Goal: Navigation & Orientation: Go to known website

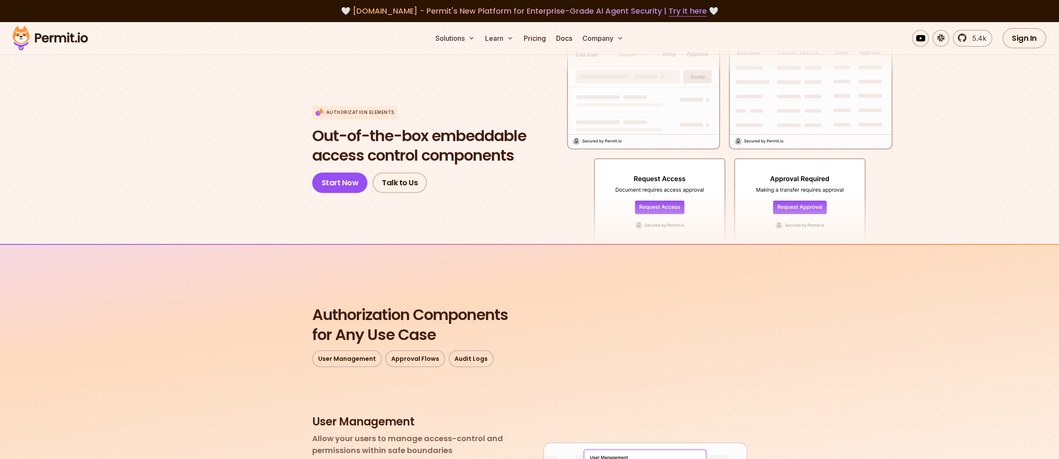
click at [76, 38] on img at bounding box center [49, 38] width 83 height 29
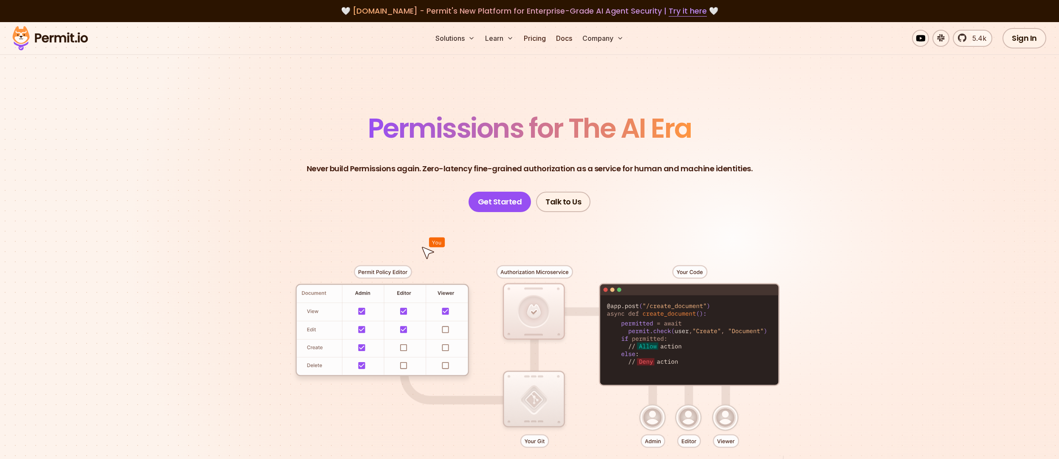
click at [549, 125] on span "Permissions for The AI Era" at bounding box center [530, 128] width 324 height 38
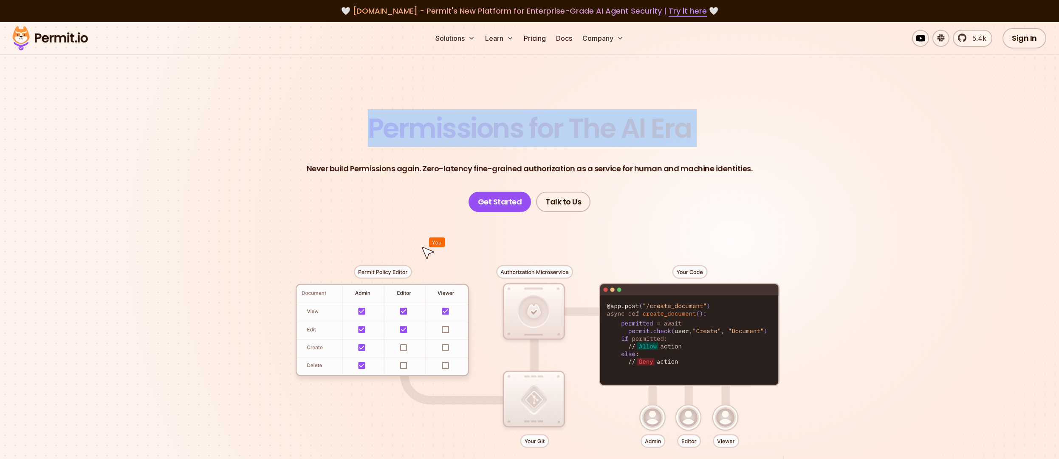
click at [549, 125] on span "Permissions for The AI Era" at bounding box center [530, 128] width 324 height 38
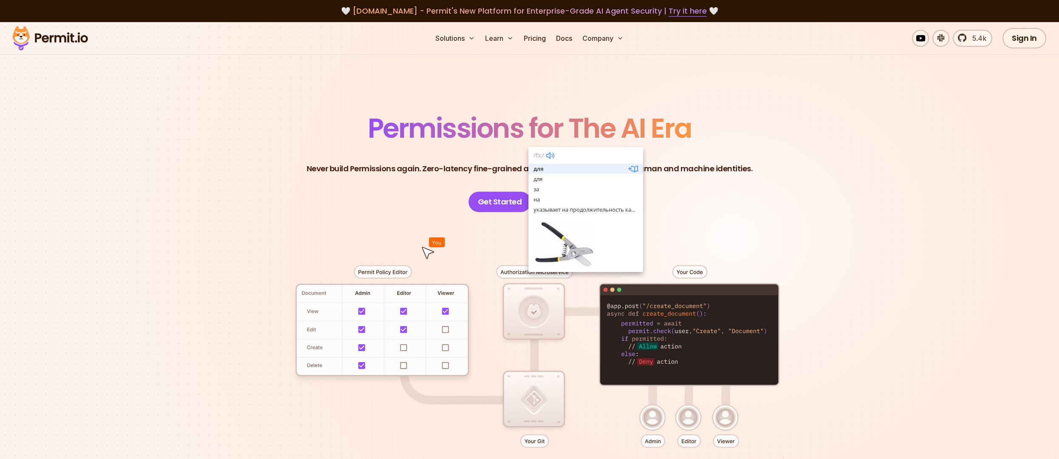
click at [455, 141] on span "Permissions for The AI Era" at bounding box center [530, 128] width 324 height 38
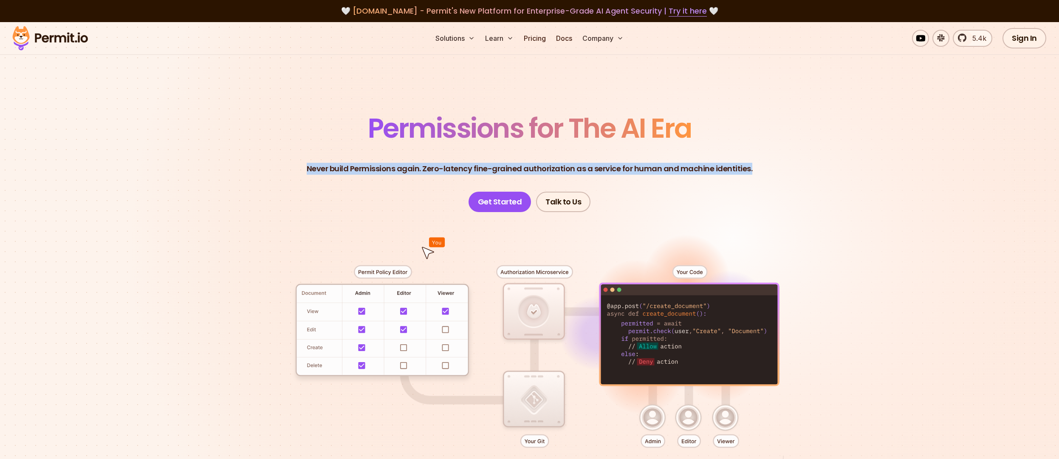
drag, startPoint x: 298, startPoint y: 168, endPoint x: 759, endPoint y: 167, distance: 460.7
click at [759, 167] on header "Permissions for The AI Era Never build Permissions again. Zero-latency fine-gra…" at bounding box center [529, 160] width 594 height 101
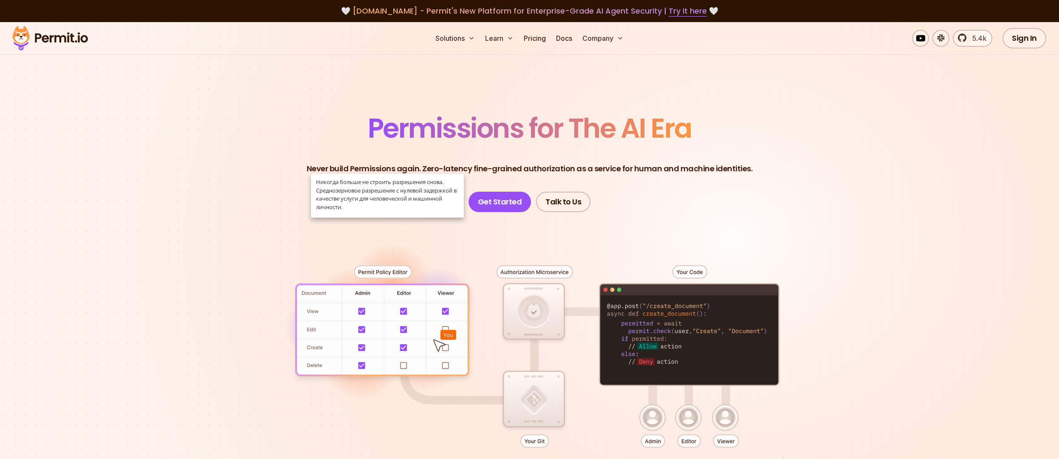
click at [315, 105] on section "Permissions for The AI Era Never build Permissions again. Zero-latency fine-gra…" at bounding box center [529, 306] width 1059 height 569
